Goal: Task Accomplishment & Management: Use online tool/utility

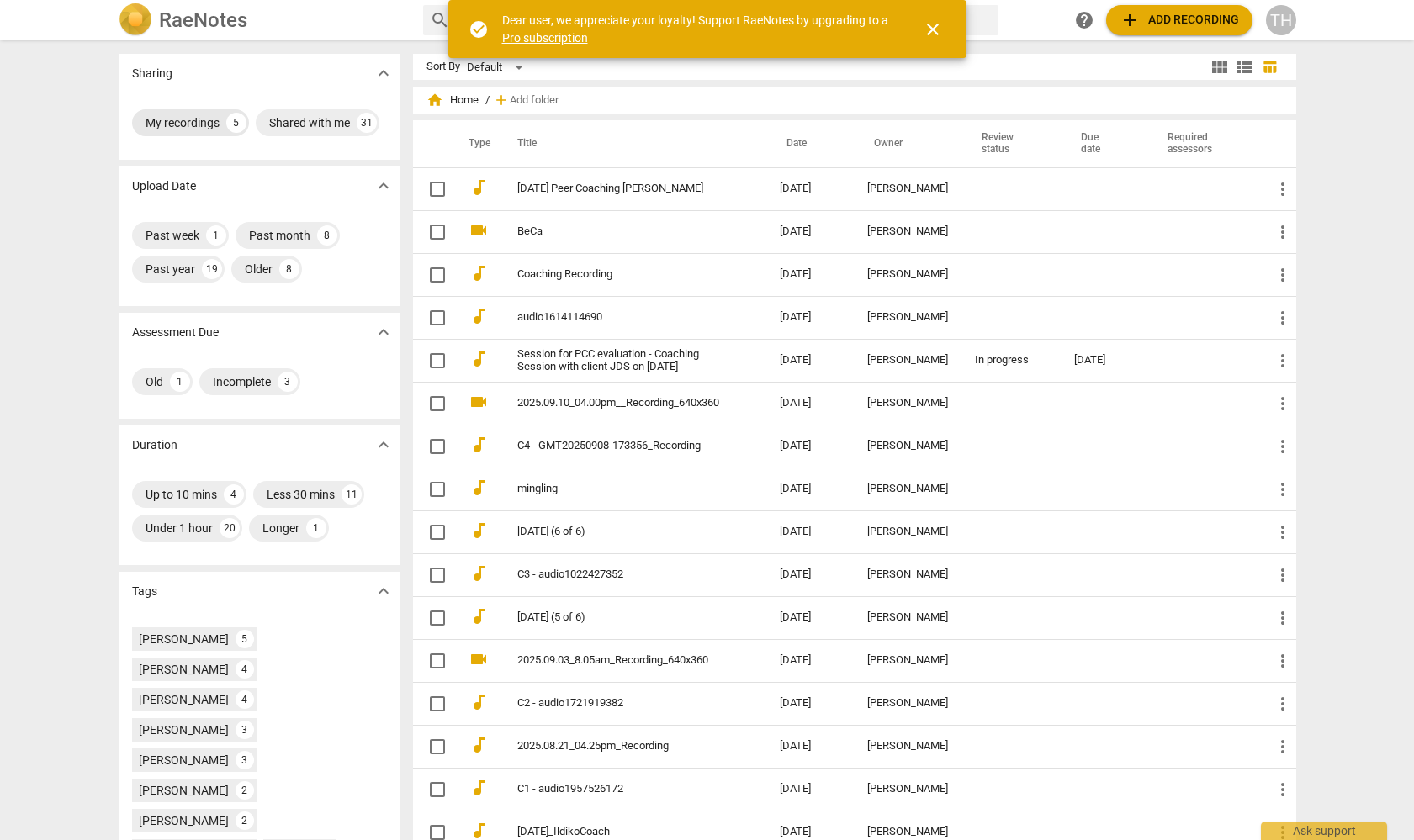
click at [184, 130] on div "My recordings" at bounding box center [182, 123] width 74 height 17
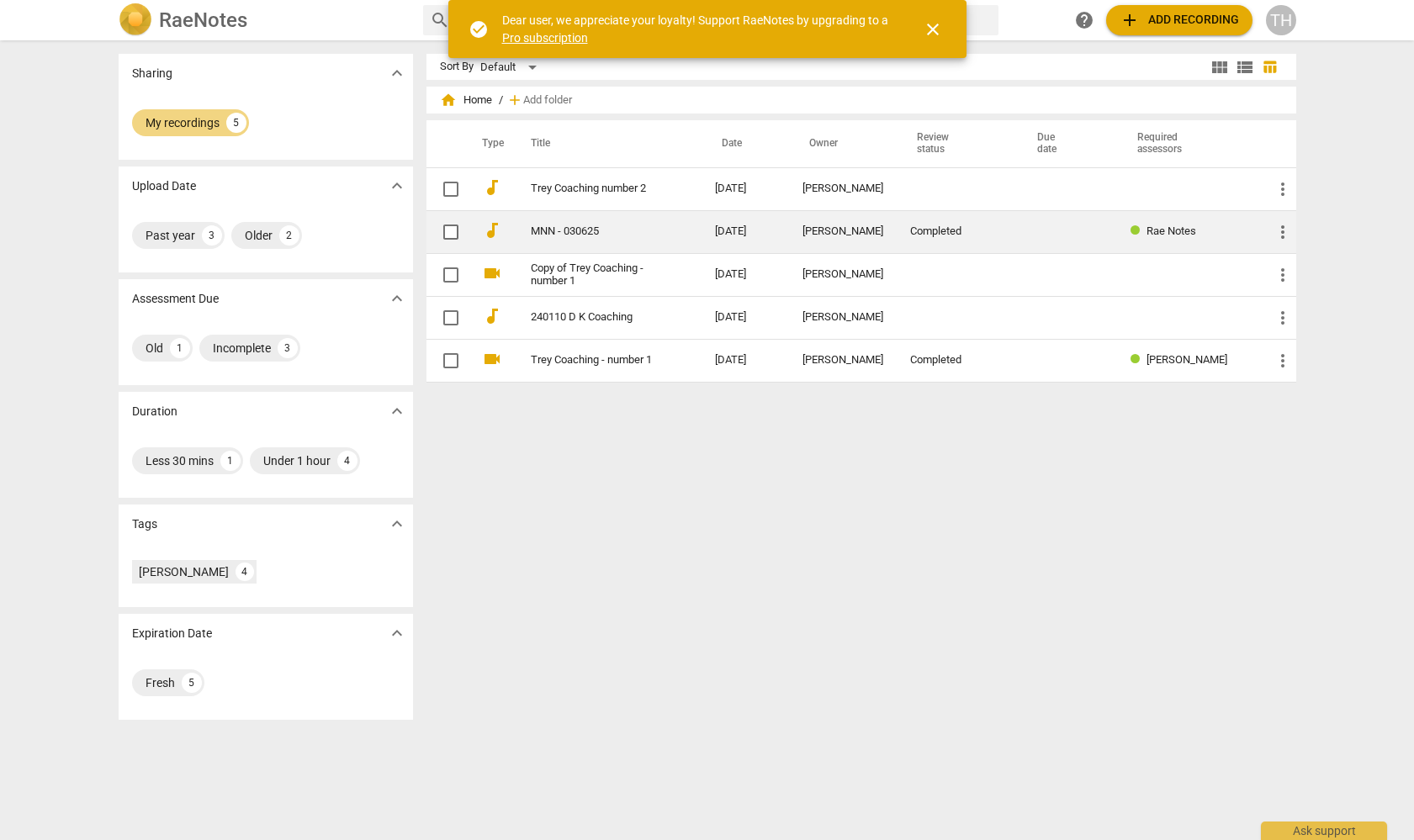
click at [440, 227] on input "checkbox" at bounding box center [450, 232] width 35 height 20
checkbox input "false"
click at [532, 224] on td "MNN - 030625" at bounding box center [606, 232] width 191 height 43
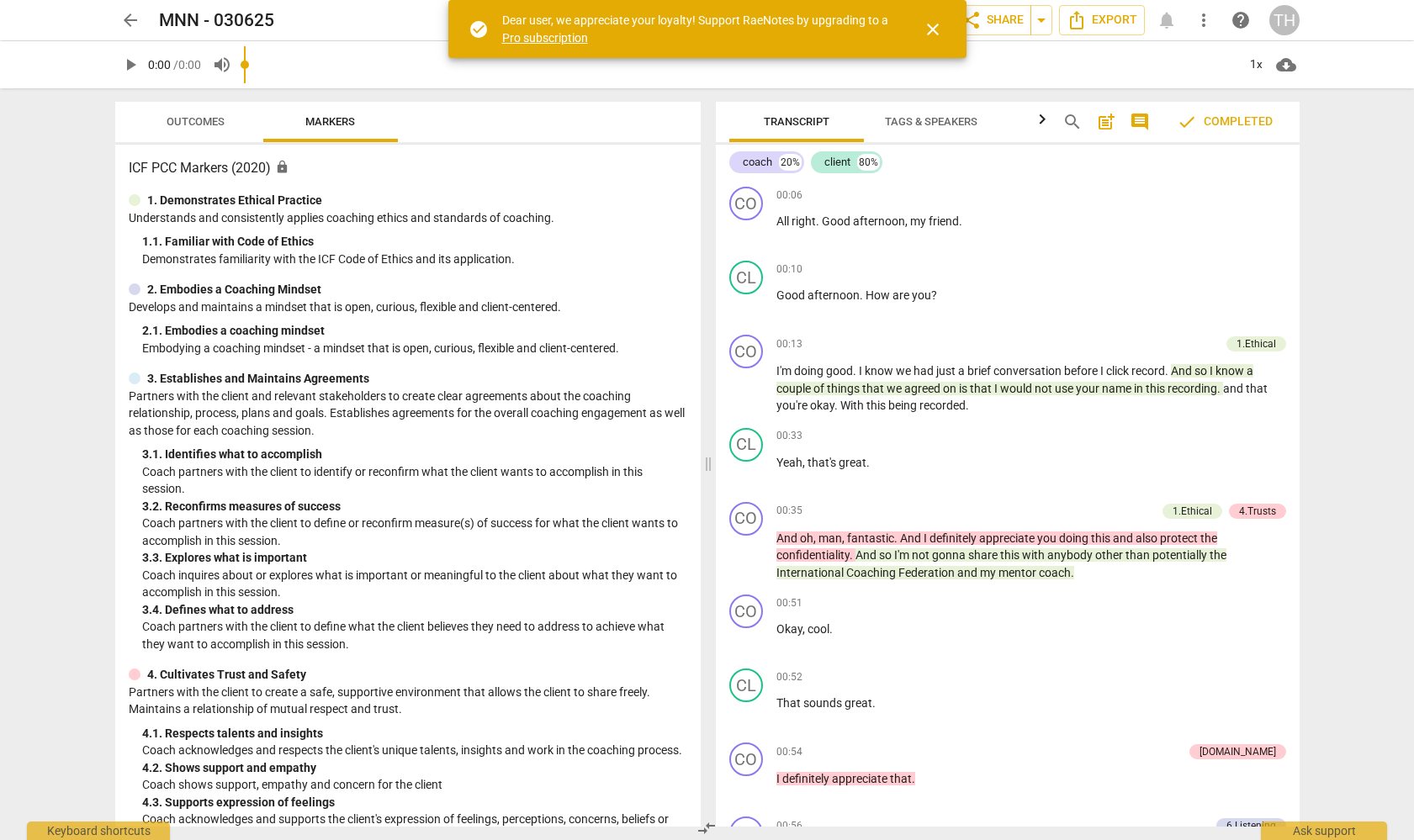
click at [931, 28] on span "close" at bounding box center [932, 29] width 20 height 20
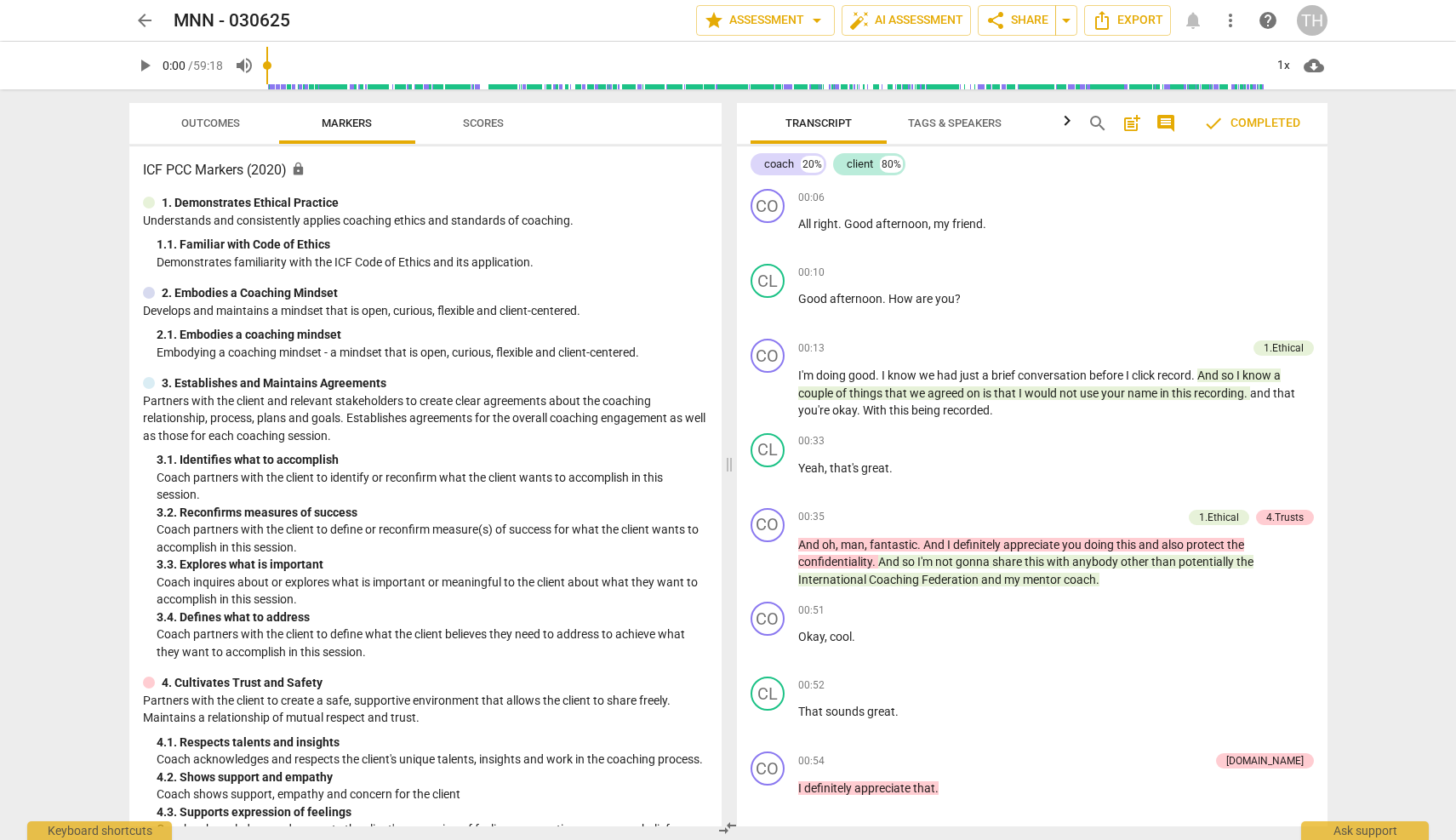
click at [1066, 121] on icon "button" at bounding box center [1066, 120] width 20 height 20
click at [993, 125] on span "Analytics" at bounding box center [993, 123] width 57 height 13
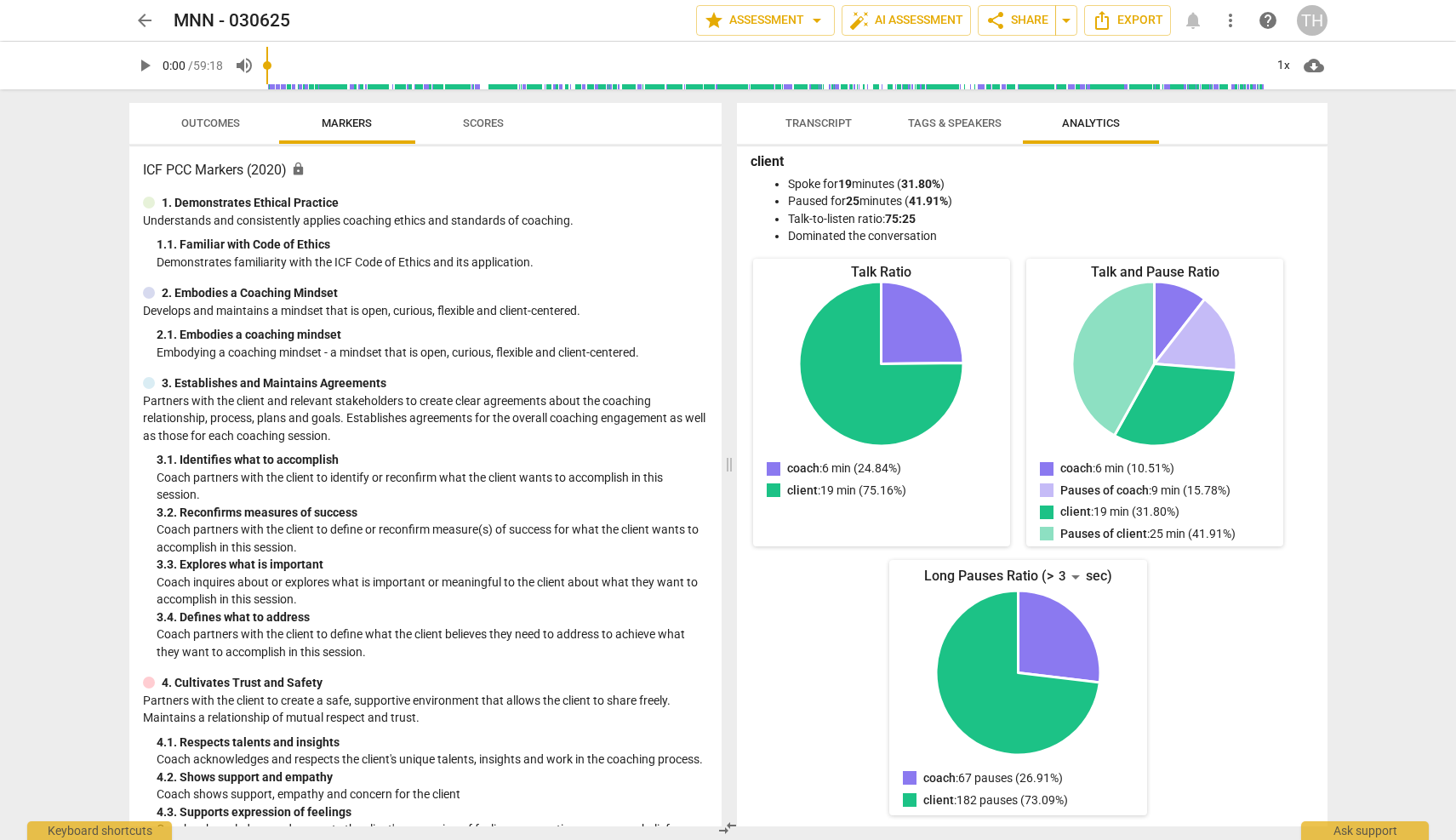
scroll to position [88, 0]
click at [1066, 573] on div "3" at bounding box center [1069, 577] width 32 height 27
click at [1061, 801] on li "10" at bounding box center [1070, 803] width 41 height 33
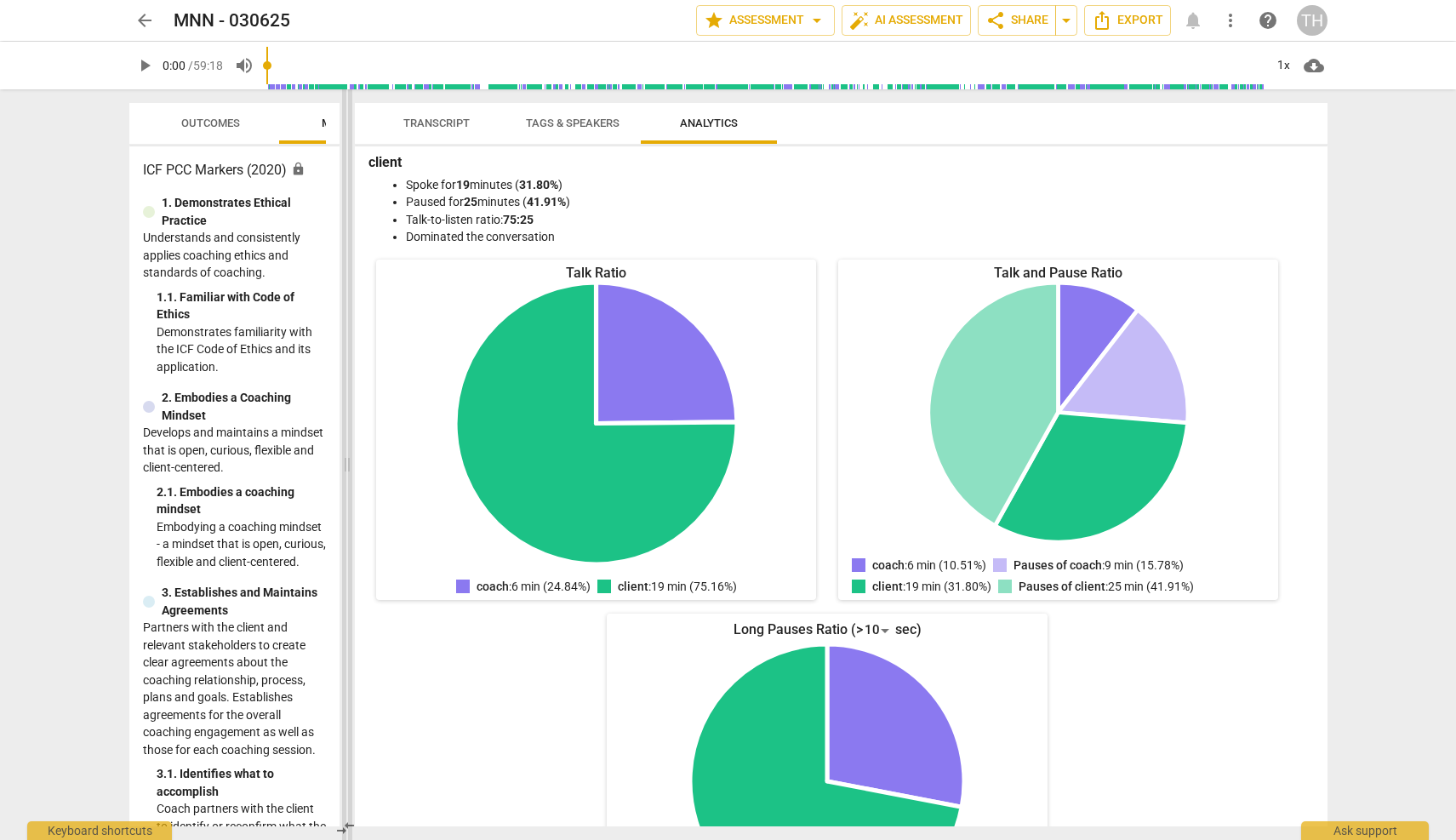
drag, startPoint x: 694, startPoint y: 241, endPoint x: 360, endPoint y: 231, distance: 334.1
click at [352, 231] on span at bounding box center [347, 464] width 10 height 751
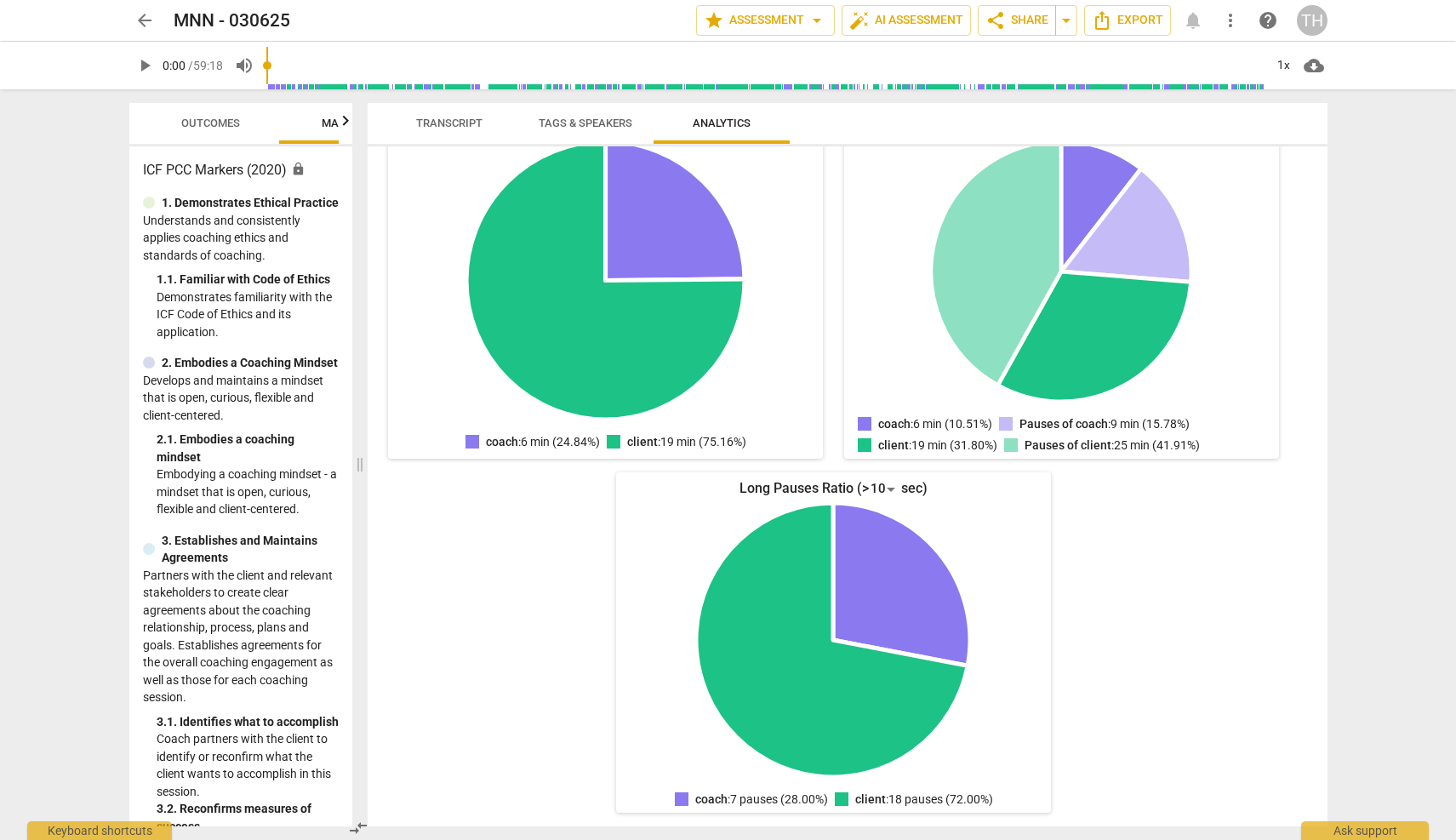
scroll to position [229, 0]
click at [440, 25] on div "MNN - 030625 edit" at bounding box center [428, 21] width 509 height 31
click at [884, 486] on div "10" at bounding box center [884, 489] width 32 height 27
click at [887, 331] on li "5" at bounding box center [886, 323] width 41 height 33
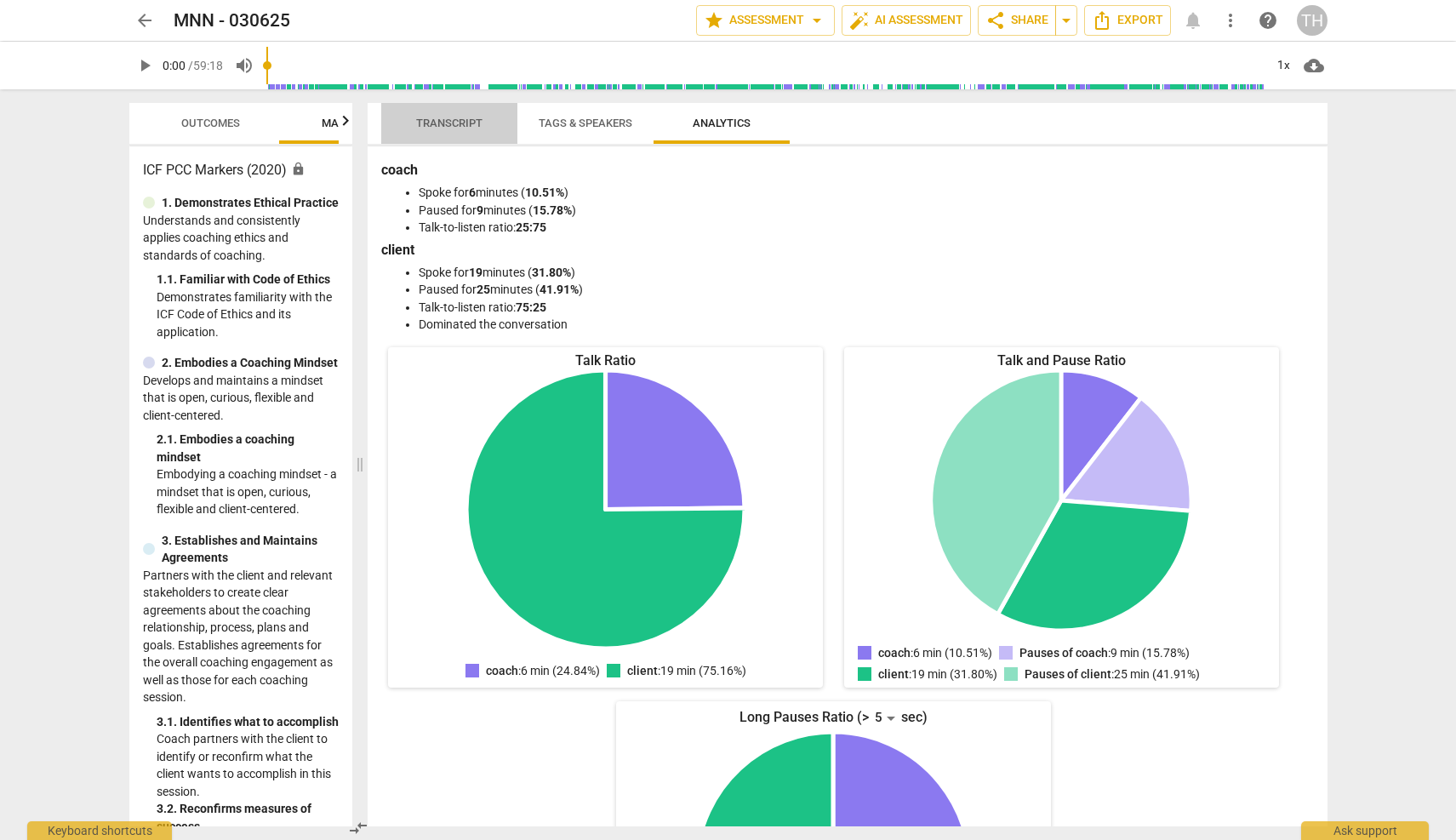
click at [450, 129] on span "Transcript" at bounding box center [449, 123] width 67 height 13
